Goal: Communication & Community: Answer question/provide support

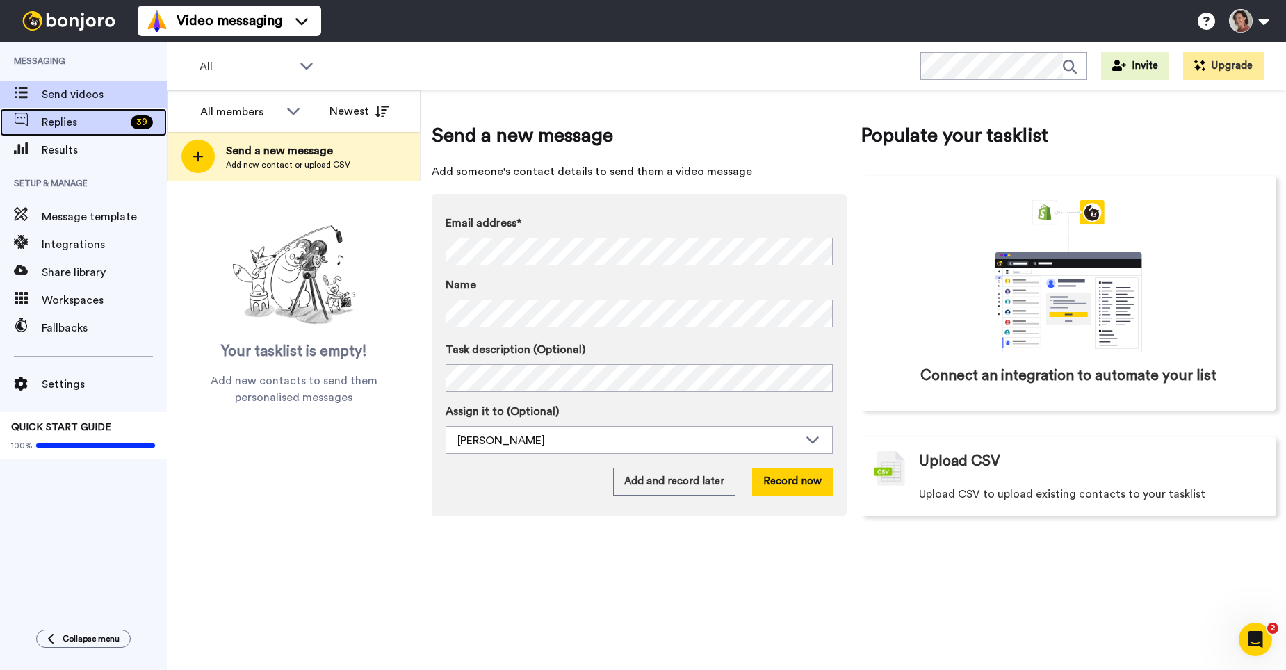
click at [58, 122] on span "Replies" at bounding box center [83, 122] width 83 height 17
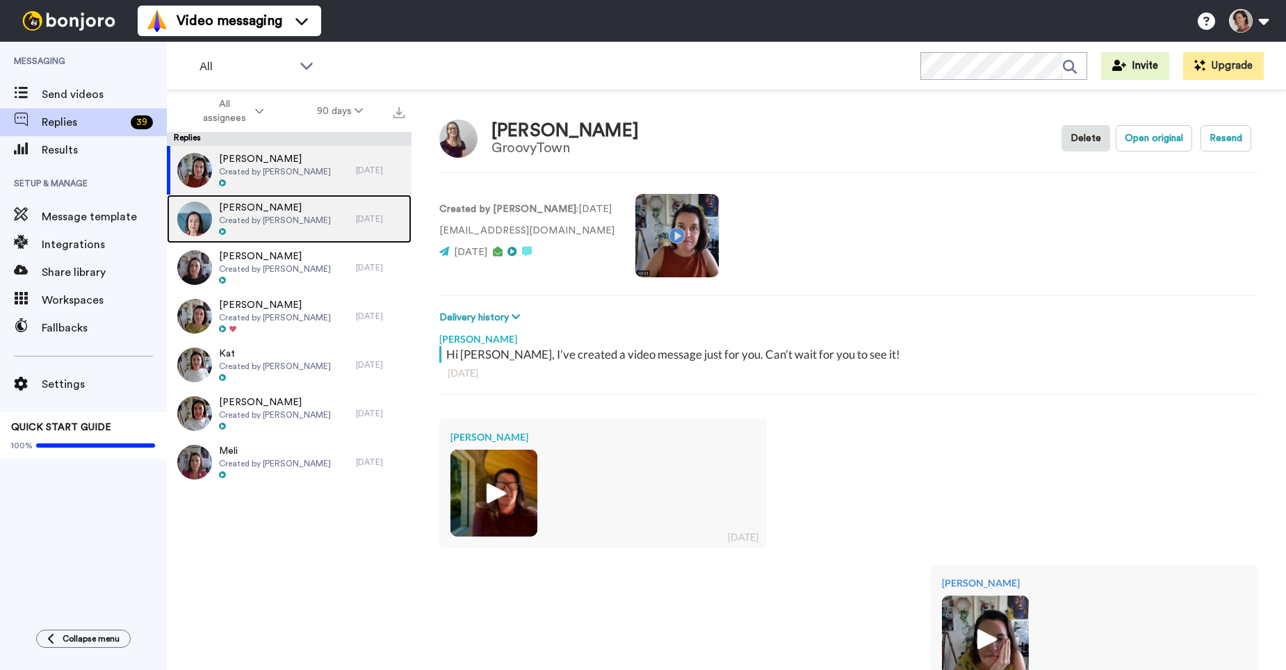
click at [297, 223] on span "Created by [PERSON_NAME]" at bounding box center [275, 220] width 112 height 11
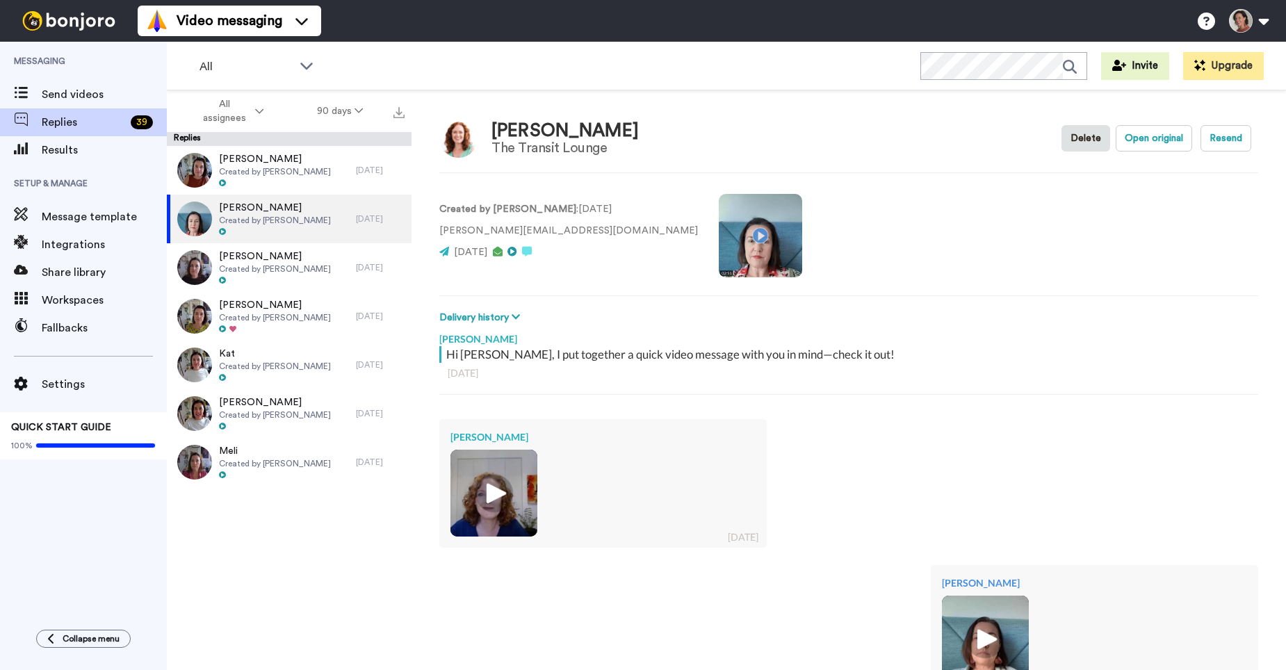
click at [497, 504] on img at bounding box center [494, 493] width 38 height 38
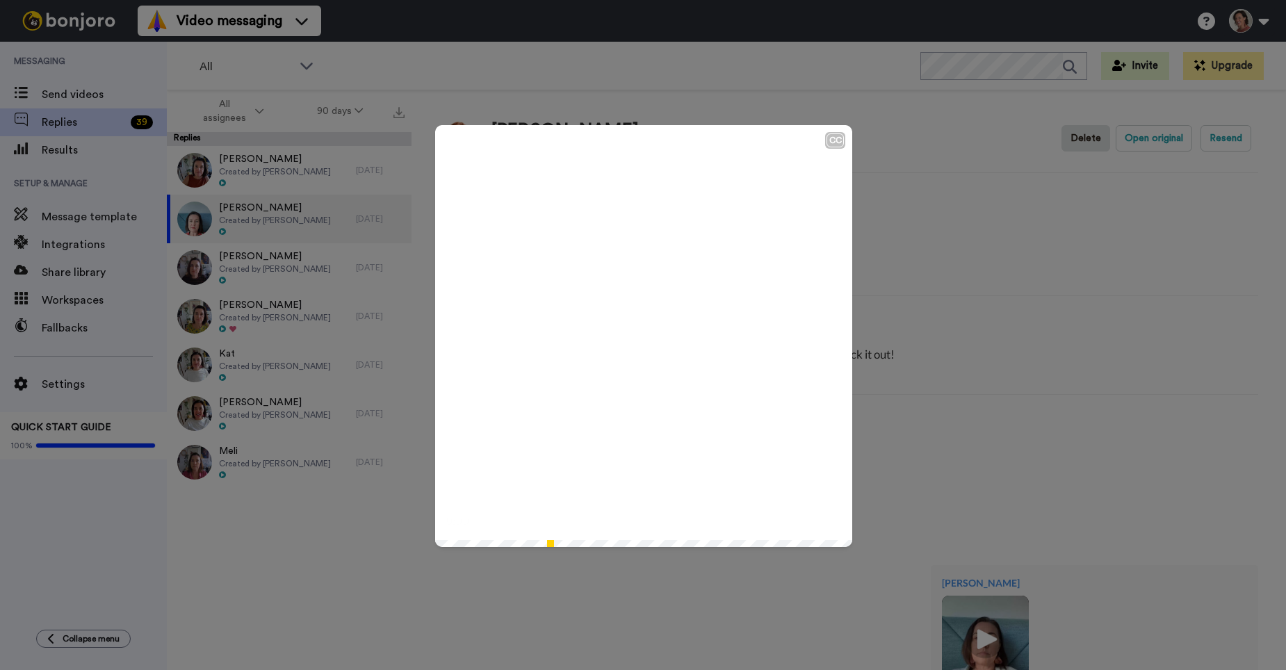
click at [641, 335] on icon "Play/Pause" at bounding box center [643, 336] width 37 height 66
type textarea "x"
